Goal: Find specific page/section: Find specific page/section

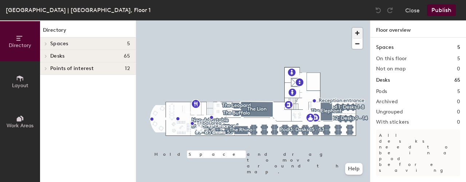
click at [361, 32] on span "button" at bounding box center [357, 33] width 11 height 11
click at [359, 34] on span "button" at bounding box center [357, 33] width 11 height 11
click at [314, 0] on html "Skip navigation Schedule Office People Analytics Visits Deliveries Services Man…" at bounding box center [233, 91] width 466 height 182
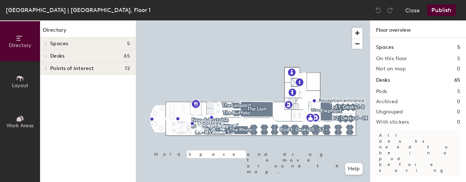
click at [315, 18] on div "[GEOGRAPHIC_DATA] | Fountain View, Floor 1 Close Publish Directory Layout Work …" at bounding box center [233, 91] width 466 height 182
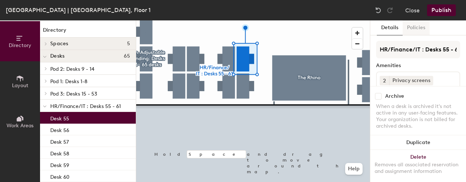
click at [417, 28] on button "Policies" at bounding box center [416, 27] width 27 height 15
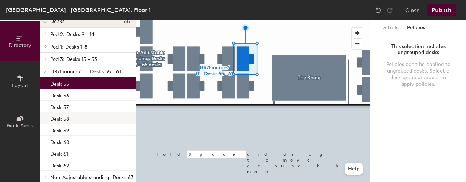
scroll to position [59, 0]
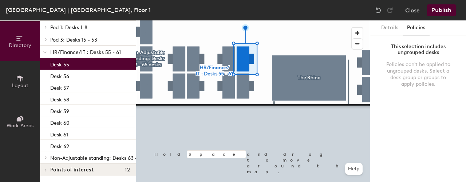
drag, startPoint x: 411, startPoint y: 10, endPoint x: 411, endPoint y: 18, distance: 8.4
click at [411, 11] on button "Close" at bounding box center [412, 10] width 15 height 12
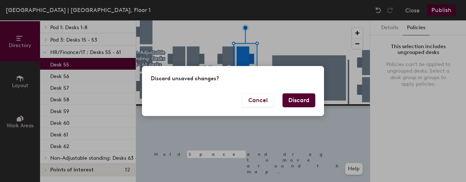
drag, startPoint x: 291, startPoint y: 100, endPoint x: 299, endPoint y: 118, distance: 19.4
click at [291, 100] on button "Discard" at bounding box center [299, 100] width 33 height 14
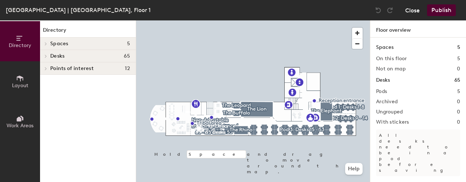
click at [409, 9] on button "Close" at bounding box center [412, 10] width 15 height 12
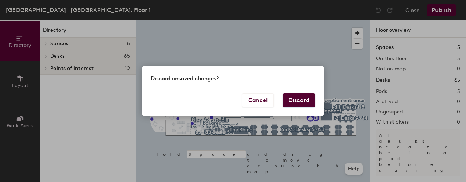
click at [295, 102] on button "Discard" at bounding box center [299, 100] width 33 height 14
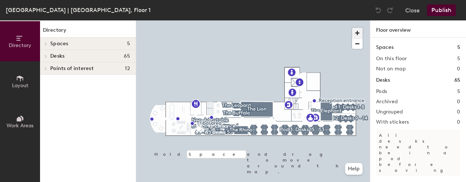
click at [359, 34] on span "button" at bounding box center [357, 33] width 11 height 11
click at [355, 0] on div "South Africa | Fountain View, Floor 1 Close Publish Directory Layout Work Areas…" at bounding box center [233, 91] width 466 height 182
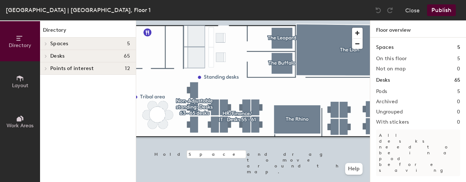
click at [256, 20] on div at bounding box center [253, 20] width 234 height 0
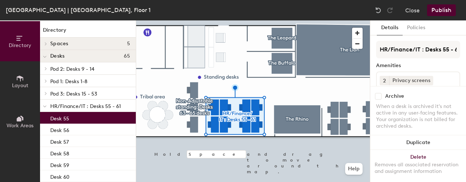
click at [258, 20] on div at bounding box center [253, 20] width 234 height 0
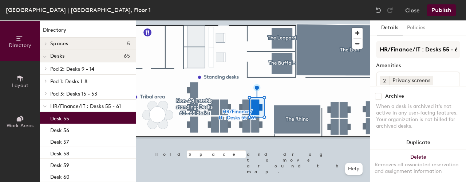
click at [24, 84] on span "Layout" at bounding box center [20, 85] width 16 height 6
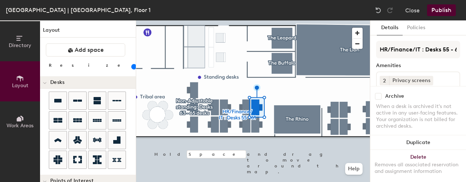
click at [29, 118] on button "Work Areas" at bounding box center [20, 121] width 40 height 40
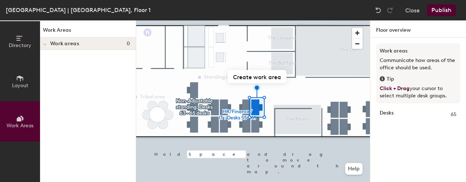
click at [15, 78] on button "Layout" at bounding box center [20, 81] width 40 height 40
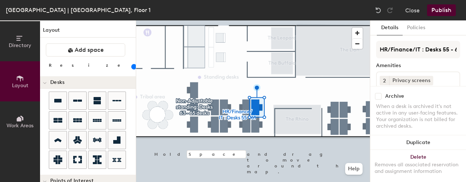
click at [15, 31] on button "Directory" at bounding box center [20, 41] width 40 height 40
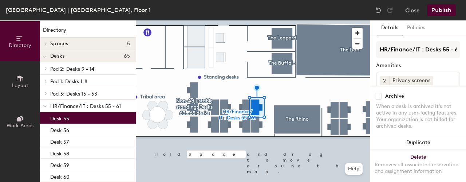
click at [187, 20] on div at bounding box center [253, 20] width 234 height 0
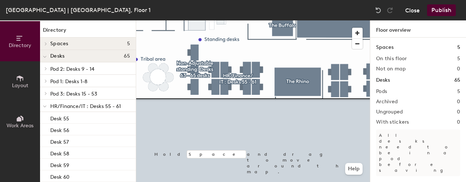
click at [417, 11] on button "Close" at bounding box center [412, 10] width 15 height 12
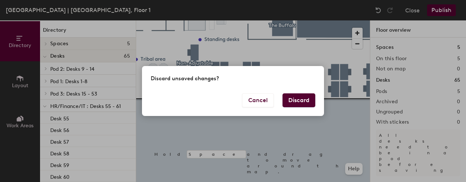
click at [300, 101] on button "Discard" at bounding box center [299, 100] width 33 height 14
